Goal: Task Accomplishment & Management: Use online tool/utility

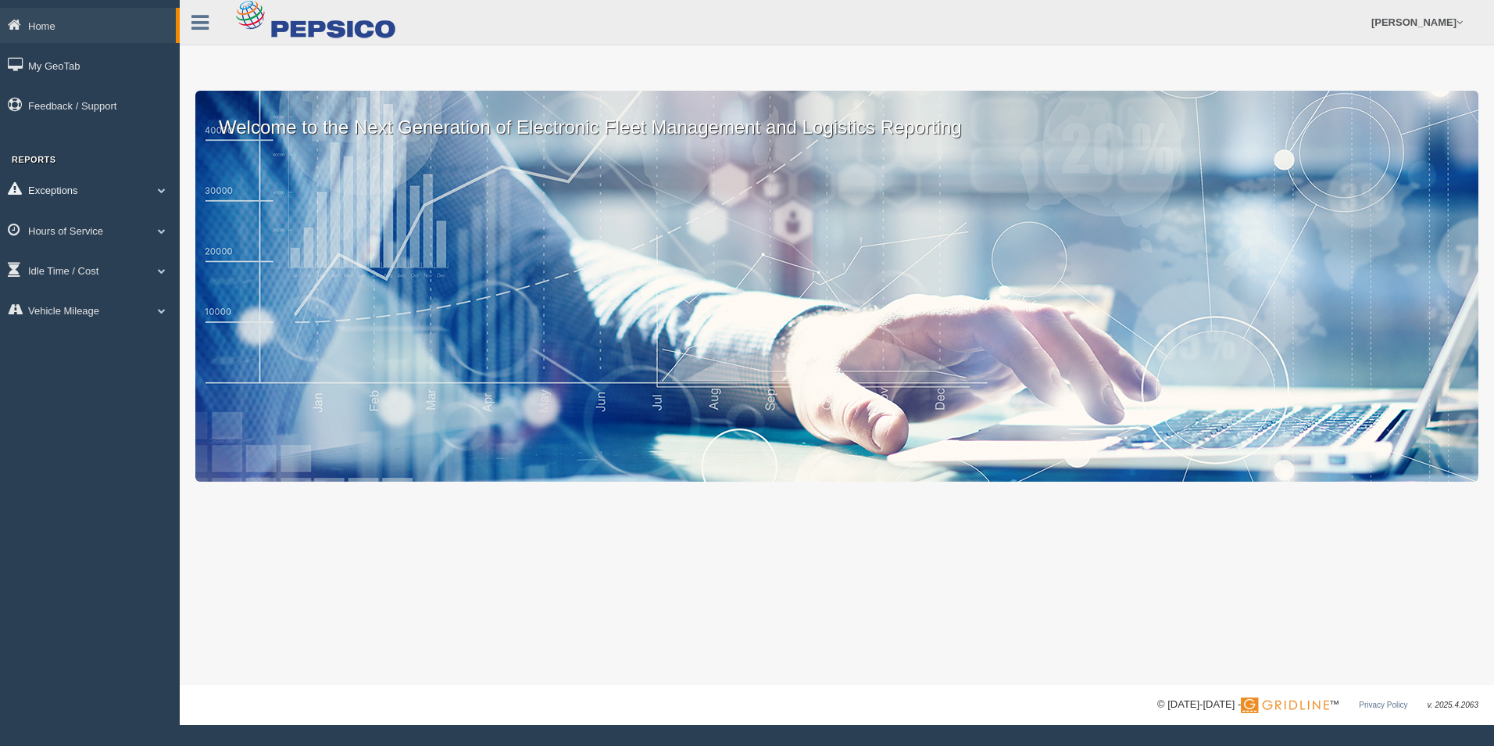
click at [121, 197] on link "Exceptions" at bounding box center [90, 189] width 180 height 35
click at [123, 350] on link "Hours of Service" at bounding box center [90, 341] width 180 height 35
click at [138, 265] on link "HOS Explanation Reports" at bounding box center [102, 266] width 148 height 28
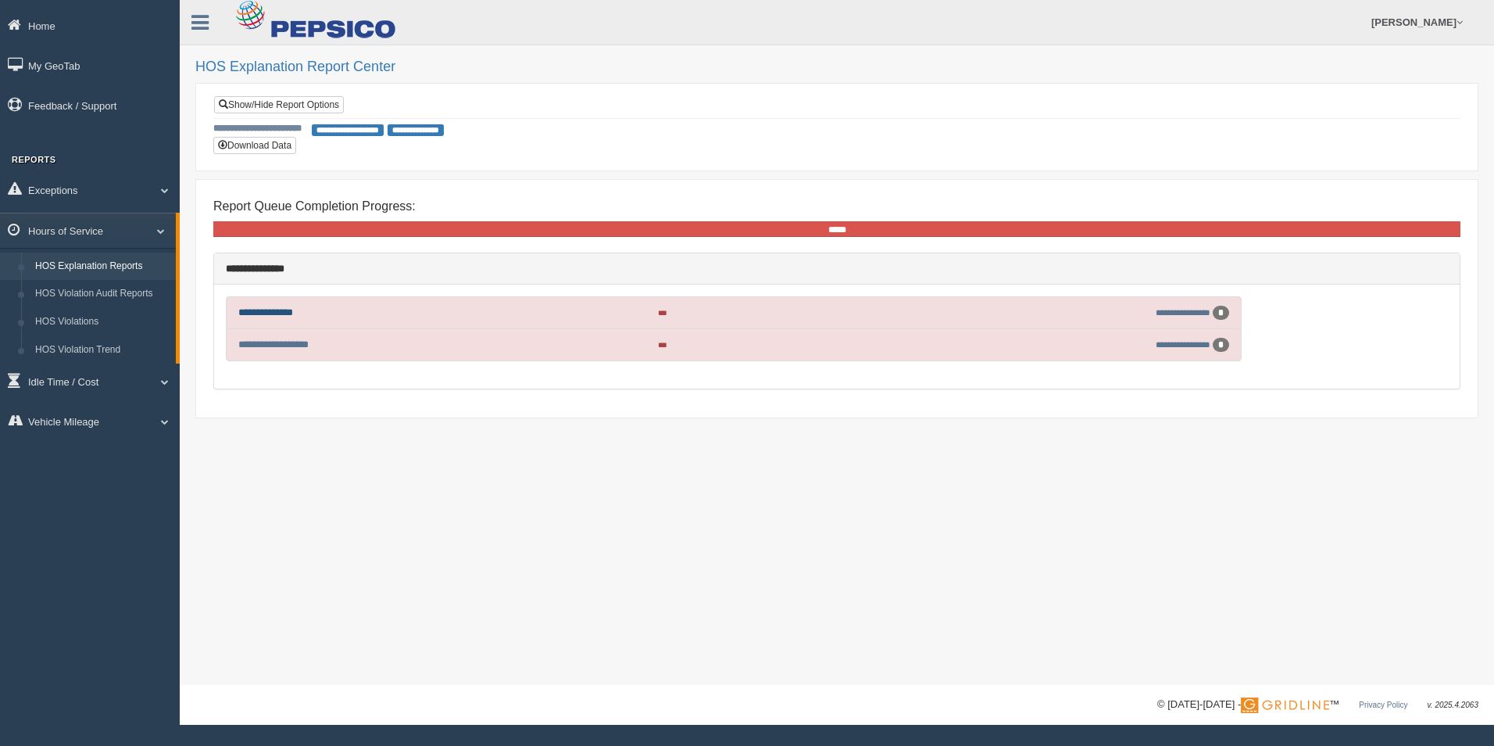
click at [256, 313] on link "**********" at bounding box center [265, 312] width 55 height 10
